Goal: Task Accomplishment & Management: Manage account settings

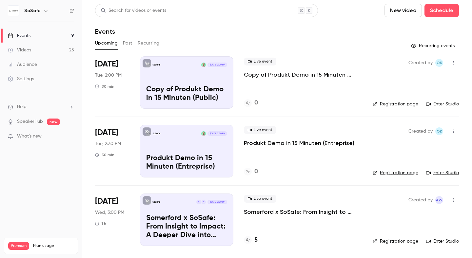
click at [281, 78] on p "Copy of Produkt Demo in 15 Minuten (Public)" at bounding box center [303, 75] width 118 height 8
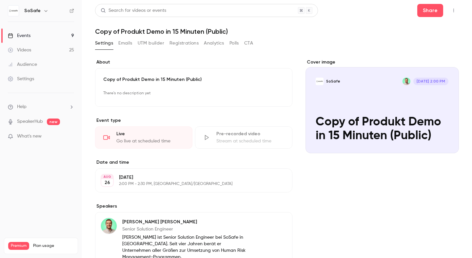
click at [142, 77] on p "Copy of Produkt Demo in 15 Minuten (Public)" at bounding box center [193, 79] width 181 height 7
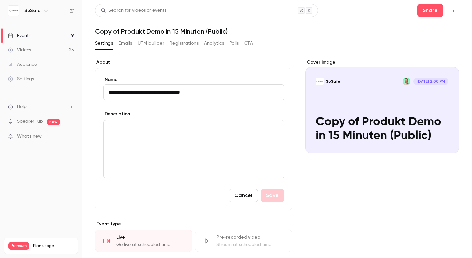
drag, startPoint x: 215, startPoint y: 91, endPoint x: 57, endPoint y: 91, distance: 158.7
click at [57, 91] on div "**********" at bounding box center [236, 129] width 472 height 258
type input "**********"
click at [161, 137] on div "editor" at bounding box center [194, 150] width 180 height 58
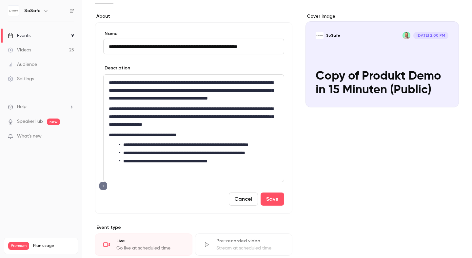
scroll to position [57, 0]
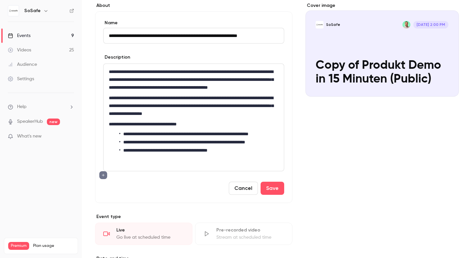
click at [171, 165] on p "editor" at bounding box center [194, 161] width 170 height 8
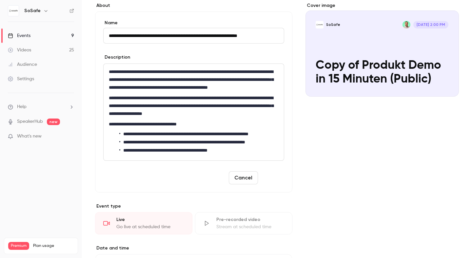
click at [274, 185] on button "Save" at bounding box center [273, 177] width 24 height 13
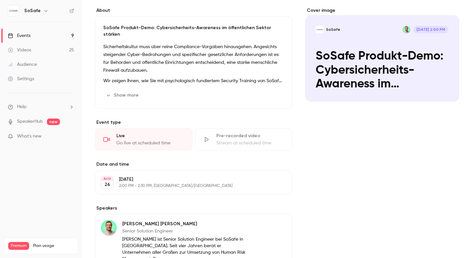
scroll to position [0, 0]
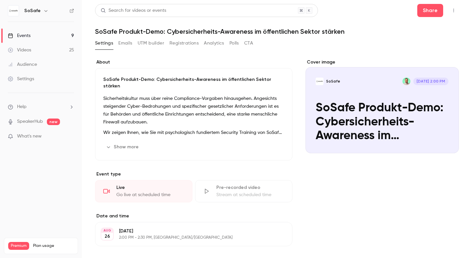
click at [24, 36] on div "Events" at bounding box center [19, 35] width 23 height 7
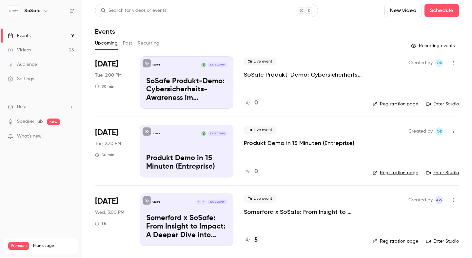
click at [304, 145] on p "Produkt Demo in 15 Minuten (Entreprise)" at bounding box center [299, 143] width 110 height 8
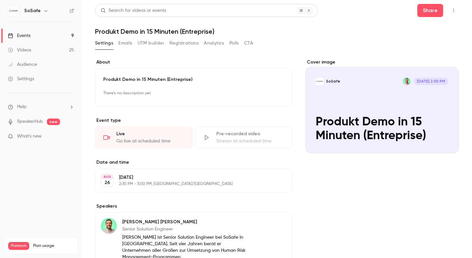
click at [165, 83] on div "Produkt Demo in 15 Minuten (Entreprise) There's no description yet Edit" at bounding box center [193, 87] width 197 height 39
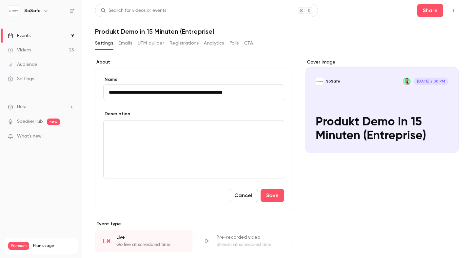
type input "**********"
click at [175, 127] on p "editor" at bounding box center [194, 129] width 170 height 8
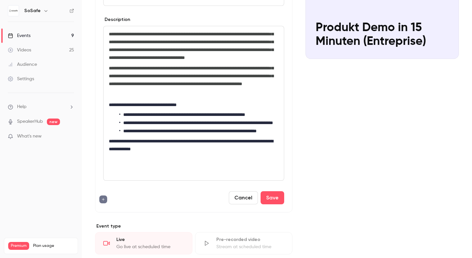
scroll to position [95, 0]
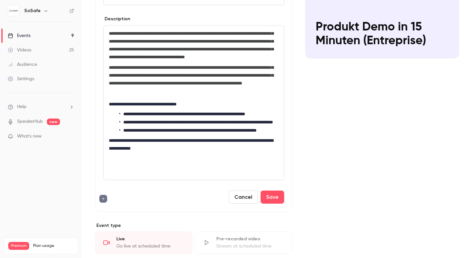
click at [110, 98] on p "editor" at bounding box center [194, 94] width 170 height 8
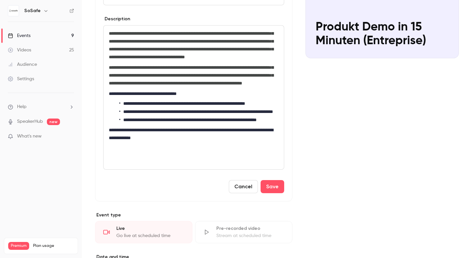
click at [115, 163] on p "editor" at bounding box center [194, 159] width 170 height 8
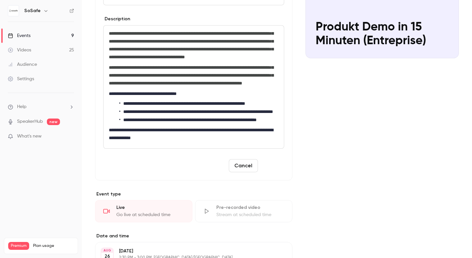
click at [270, 172] on button "Save" at bounding box center [273, 165] width 24 height 13
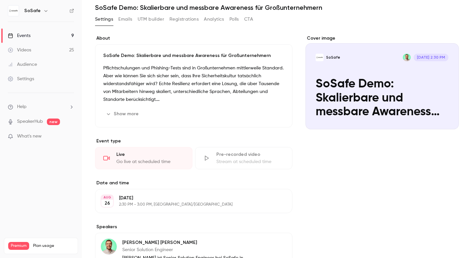
scroll to position [0, 0]
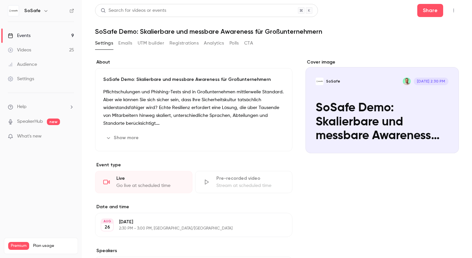
click at [126, 134] on button "Show more" at bounding box center [122, 138] width 39 height 10
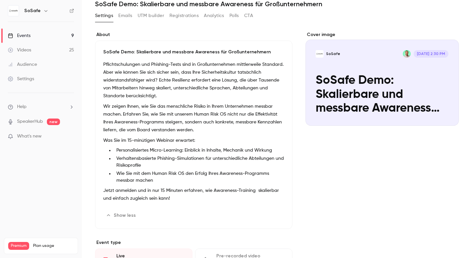
scroll to position [28, 0]
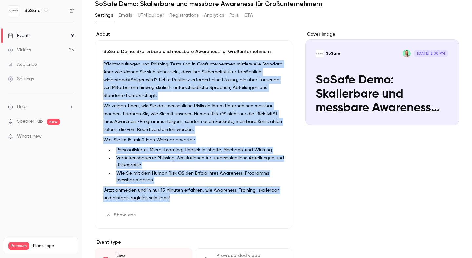
drag, startPoint x: 165, startPoint y: 200, endPoint x: 103, endPoint y: 64, distance: 148.6
click at [103, 64] on div "Pflichtschulungen und Phishing-Tests sind in Großunternehmen mittlerweile Stand…" at bounding box center [193, 132] width 181 height 145
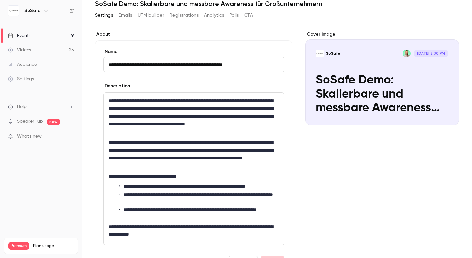
click at [190, 151] on p "**********" at bounding box center [194, 154] width 170 height 31
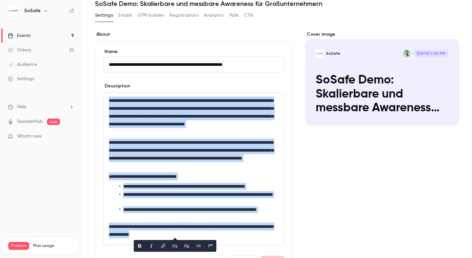
copy div "**********"
click at [262, 162] on p "**********" at bounding box center [194, 154] width 170 height 31
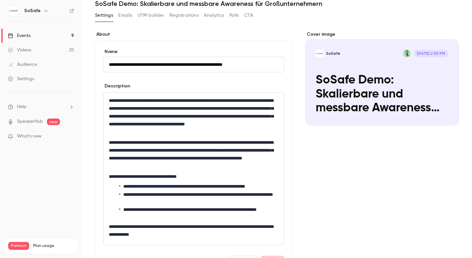
click at [307, 182] on div "Cover image SoSafe [DATE] 2:30 PM SoSafe Demo: Skalierbare und messbare Awarene…" at bounding box center [382, 259] width 153 height 456
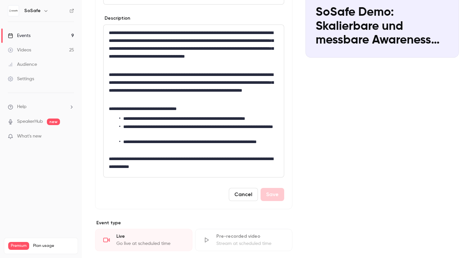
scroll to position [98, 0]
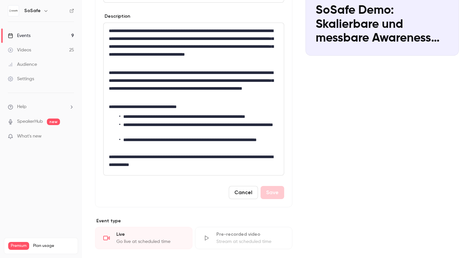
click at [244, 191] on button "Cancel" at bounding box center [243, 192] width 29 height 13
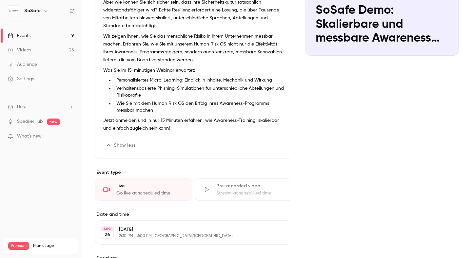
scroll to position [0, 0]
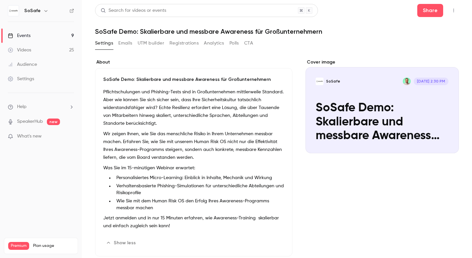
click at [23, 36] on div "Events" at bounding box center [19, 35] width 23 height 7
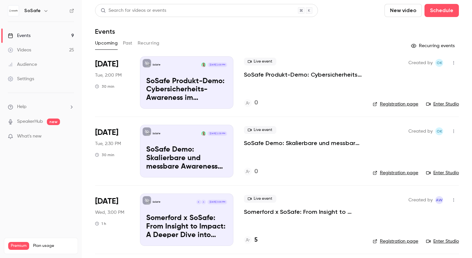
click at [188, 91] on p "SoSafe Produkt-Demo: Cybersicherheits-Awareness im öffentlichen Sektor stärken" at bounding box center [186, 89] width 81 height 25
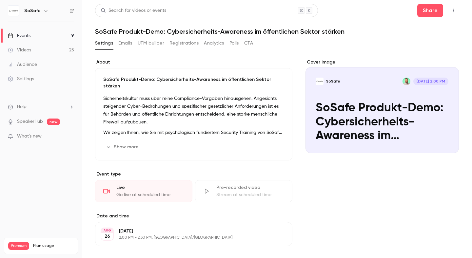
click at [448, 142] on icon "Cover image" at bounding box center [447, 141] width 7 height 5
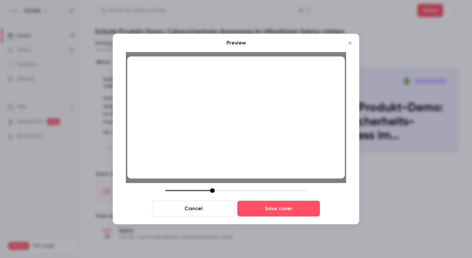
click at [212, 190] on div at bounding box center [212, 190] width 5 height 5
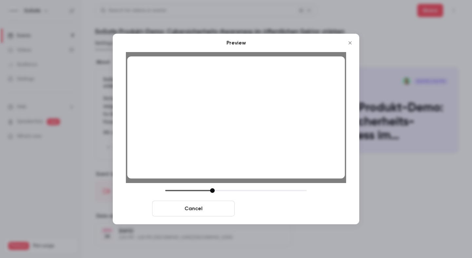
click at [279, 210] on button "Save cover" at bounding box center [278, 209] width 83 height 16
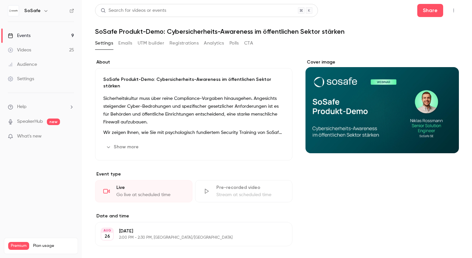
click at [25, 35] on div "Events" at bounding box center [19, 35] width 23 height 7
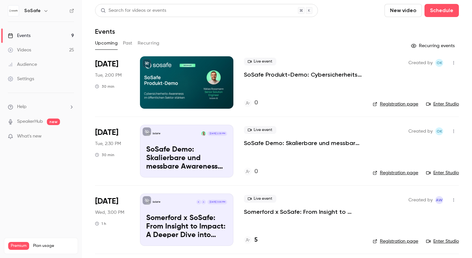
click at [196, 154] on p "SoSafe Demo: Skalierbare und messbare Awareness für Großunternehmern" at bounding box center [186, 158] width 81 height 25
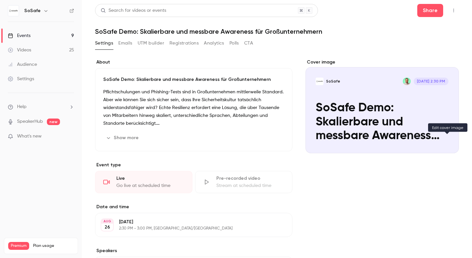
click at [449, 142] on icon "Cover image" at bounding box center [447, 141] width 7 height 5
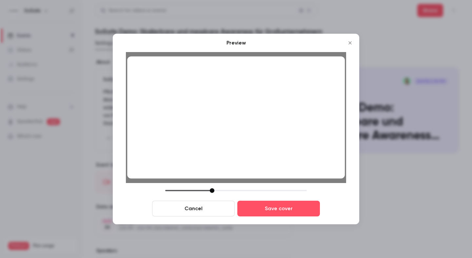
click at [350, 41] on icon "Close" at bounding box center [350, 42] width 8 height 5
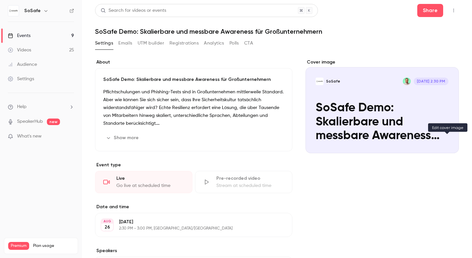
click at [445, 141] on icon "Cover image" at bounding box center [447, 141] width 7 height 5
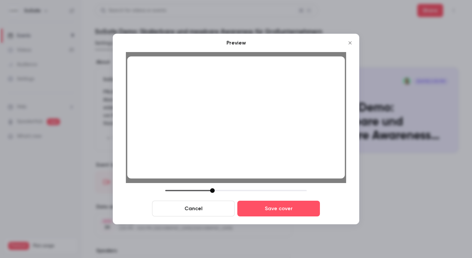
click at [212, 190] on div at bounding box center [212, 190] width 5 height 5
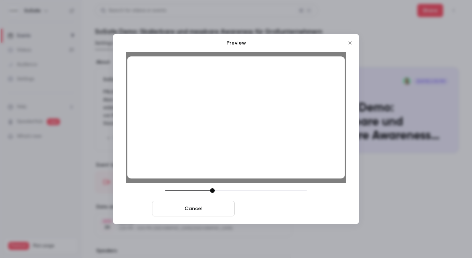
click at [276, 208] on button "Save cover" at bounding box center [278, 209] width 83 height 16
